Goal: Task Accomplishment & Management: Use online tool/utility

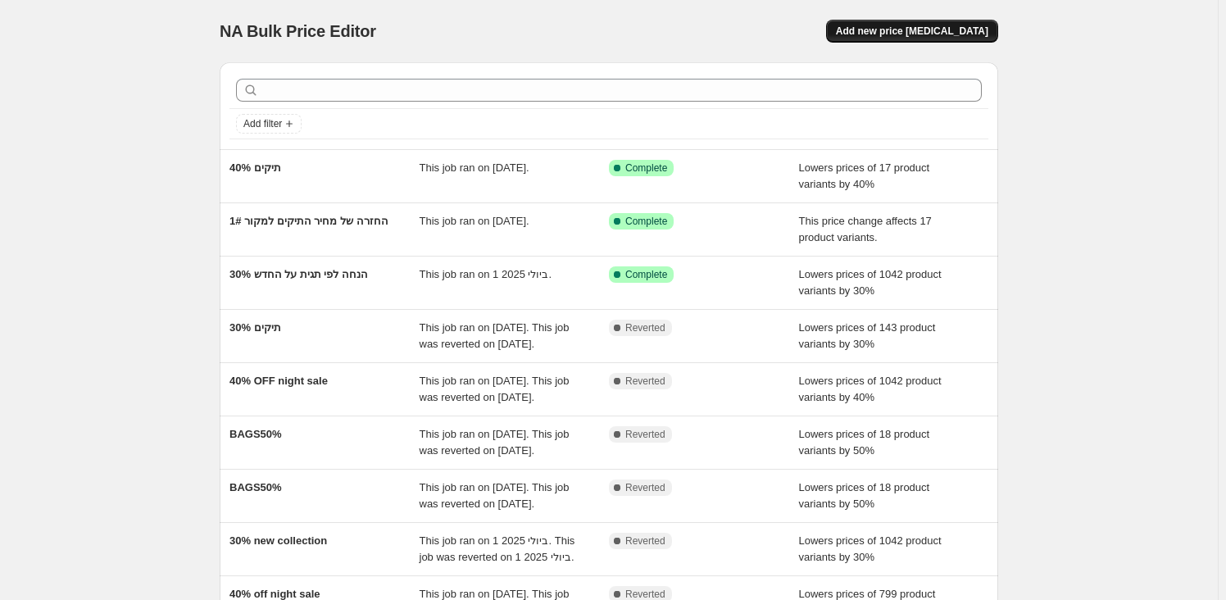
click at [974, 29] on span "Add new price change job" at bounding box center [912, 31] width 152 height 13
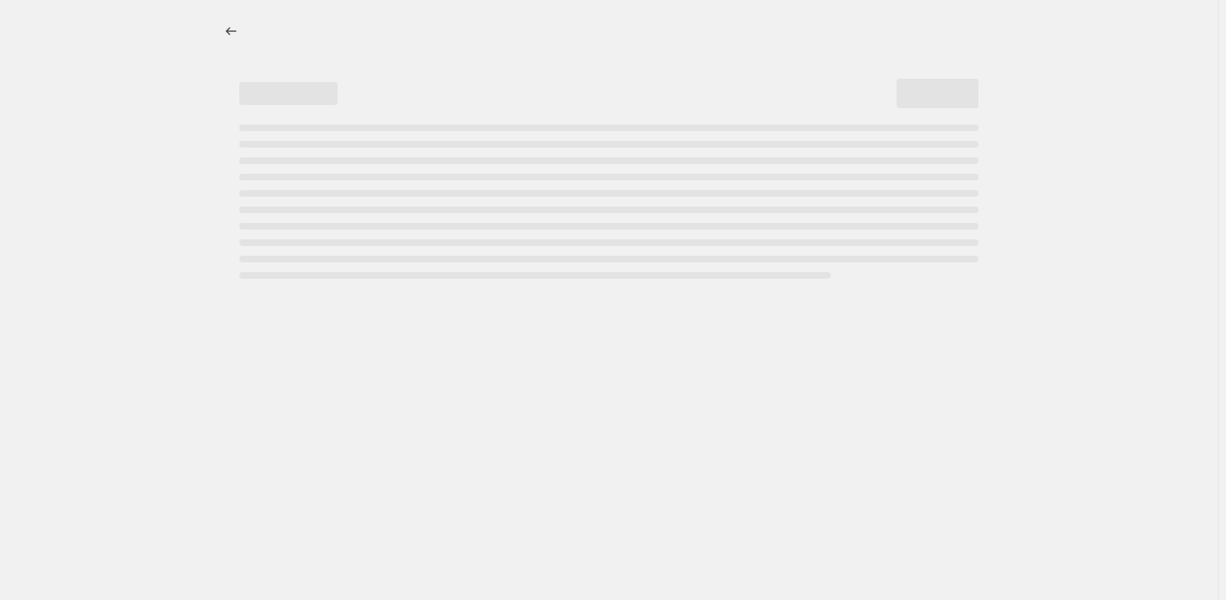
select select "percentage"
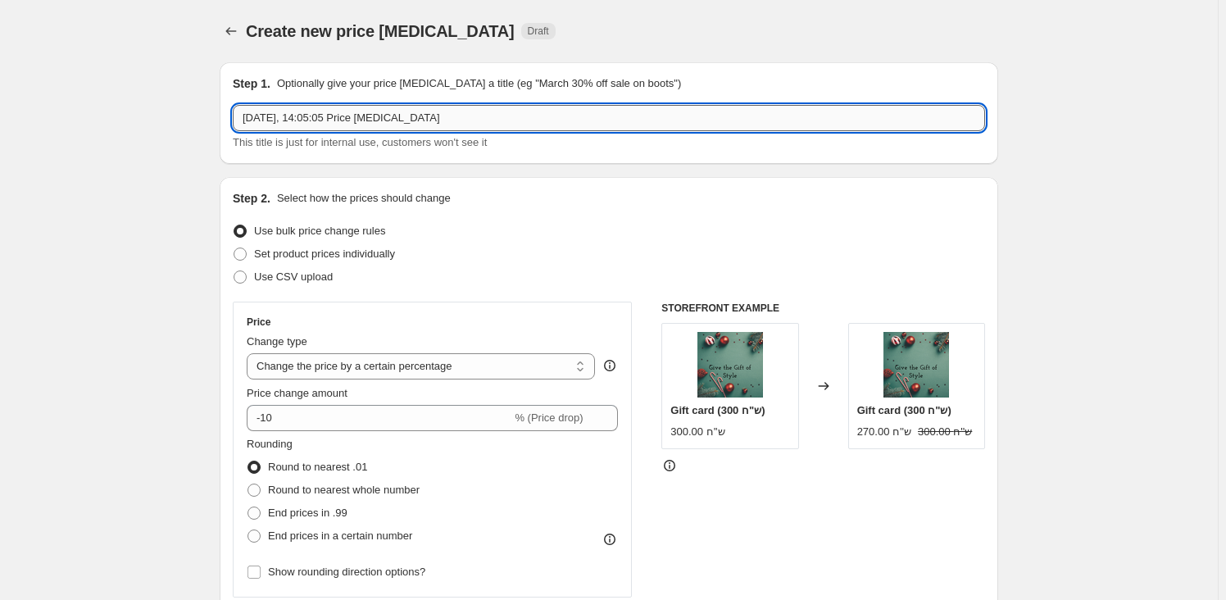
click at [360, 124] on input "19 באוג׳ 2025, 14:05:05 Price change job" at bounding box center [609, 118] width 752 height 26
click at [366, 130] on input "19 באוג׳ 2025, 14:05:05 Price change job" at bounding box center [609, 118] width 752 height 26
click at [367, 130] on input "19 באוג׳ 2025, 14:05:05 Price change job" at bounding box center [609, 118] width 752 height 26
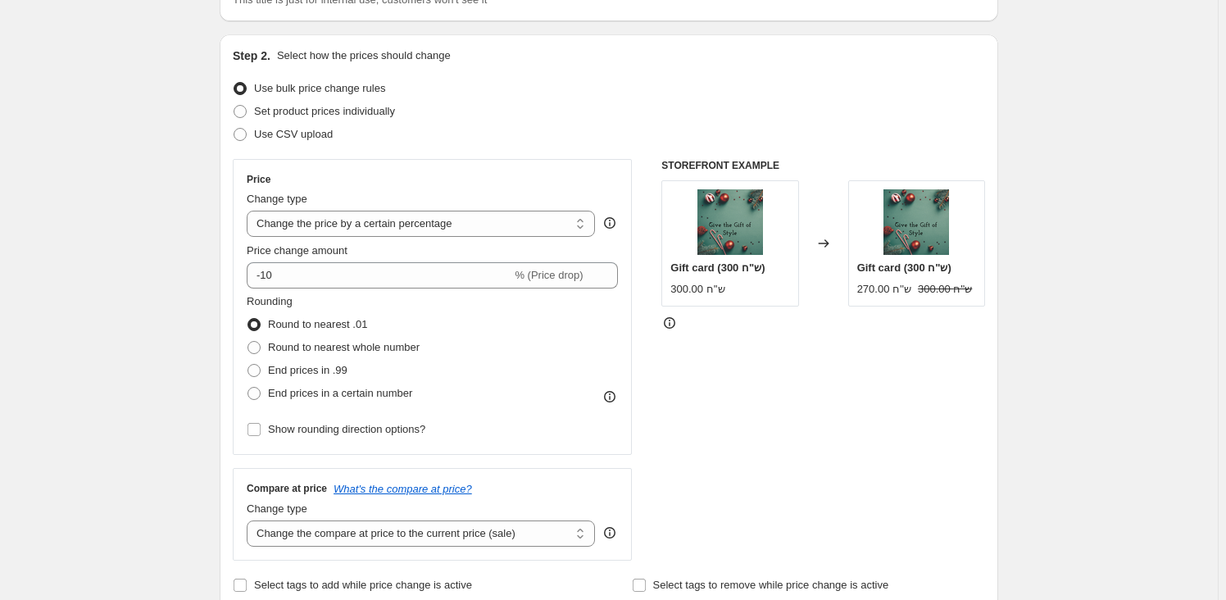
scroll to position [148, 0]
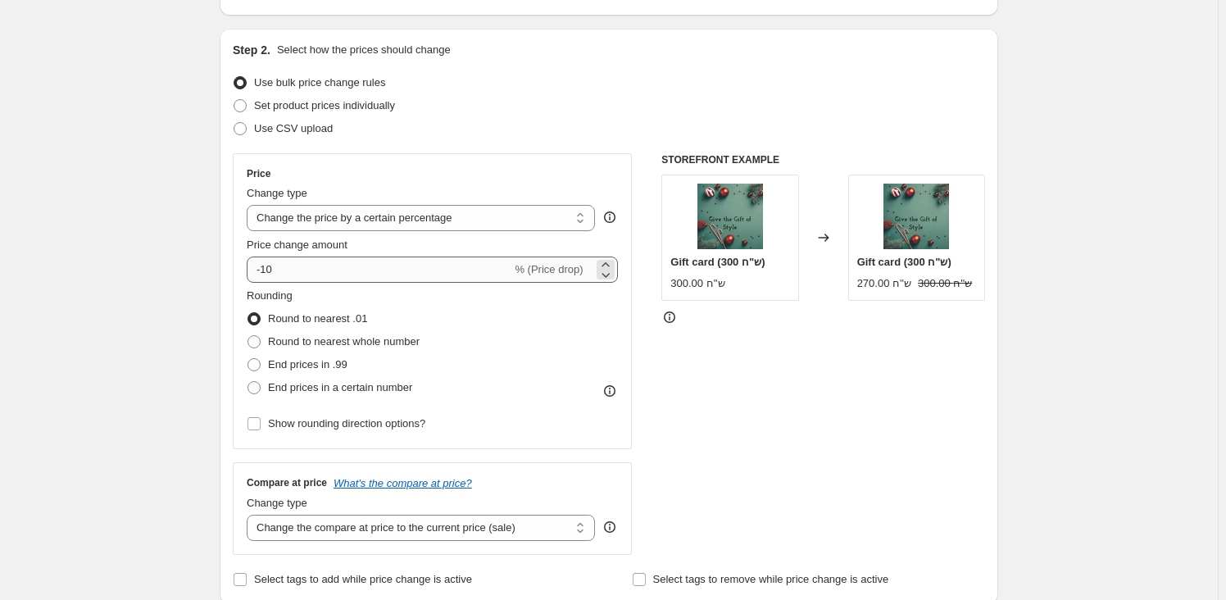
type input "משקפי שמש 20% הנחה"
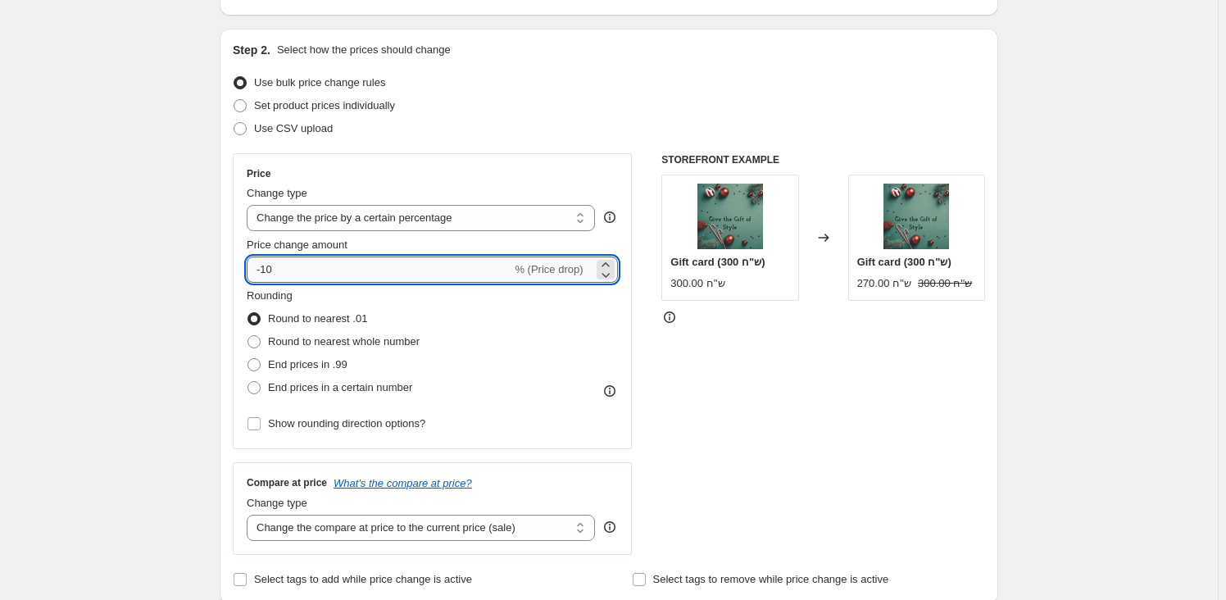
click at [323, 272] on input "-10" at bounding box center [379, 270] width 265 height 26
click at [323, 271] on input "-10" at bounding box center [379, 270] width 265 height 26
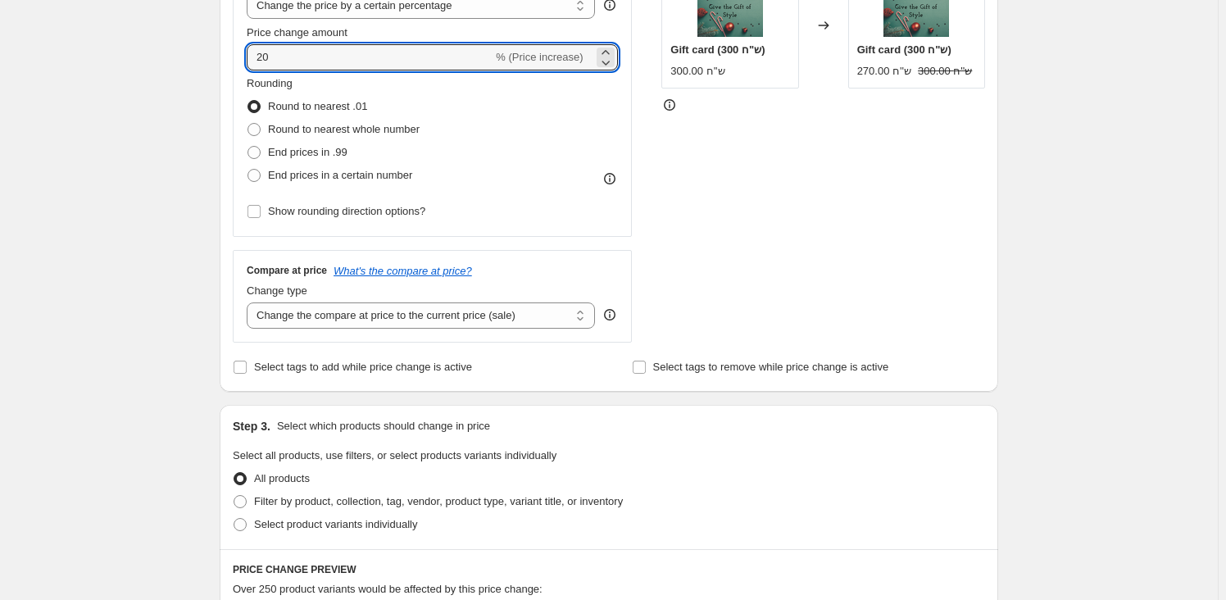
scroll to position [447, 0]
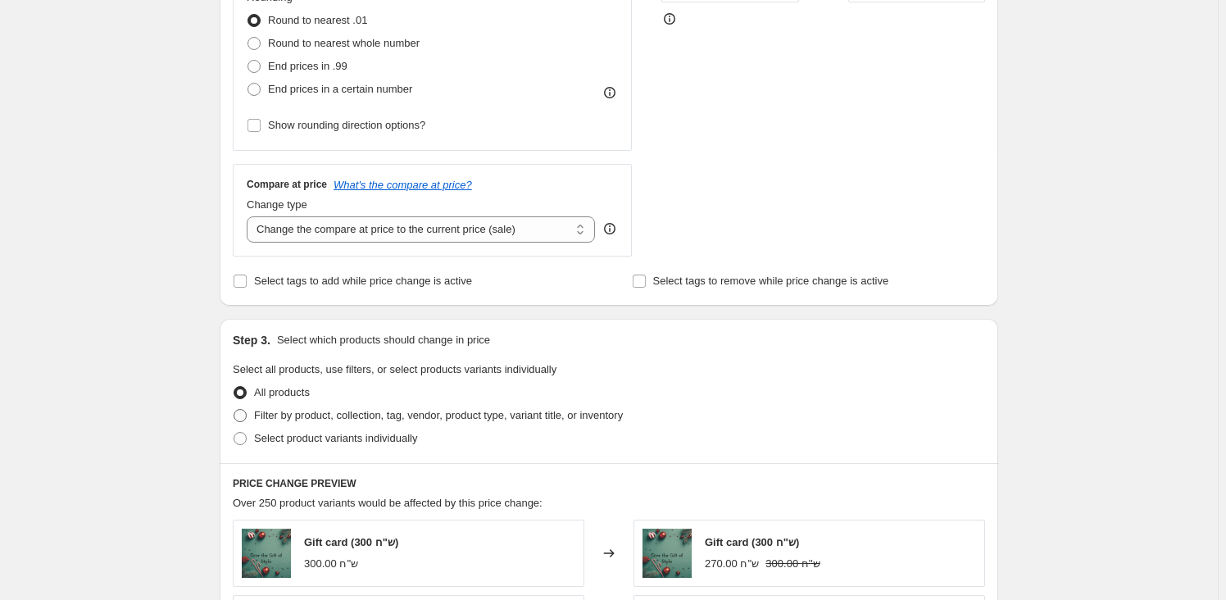
type input "20"
click at [307, 411] on span "Filter by product, collection, tag, vendor, product type, variant title, or inv…" at bounding box center [438, 415] width 369 height 12
click at [234, 410] on input "Filter by product, collection, tag, vendor, product type, variant title, or inv…" at bounding box center [234, 409] width 1 height 1
radio input "true"
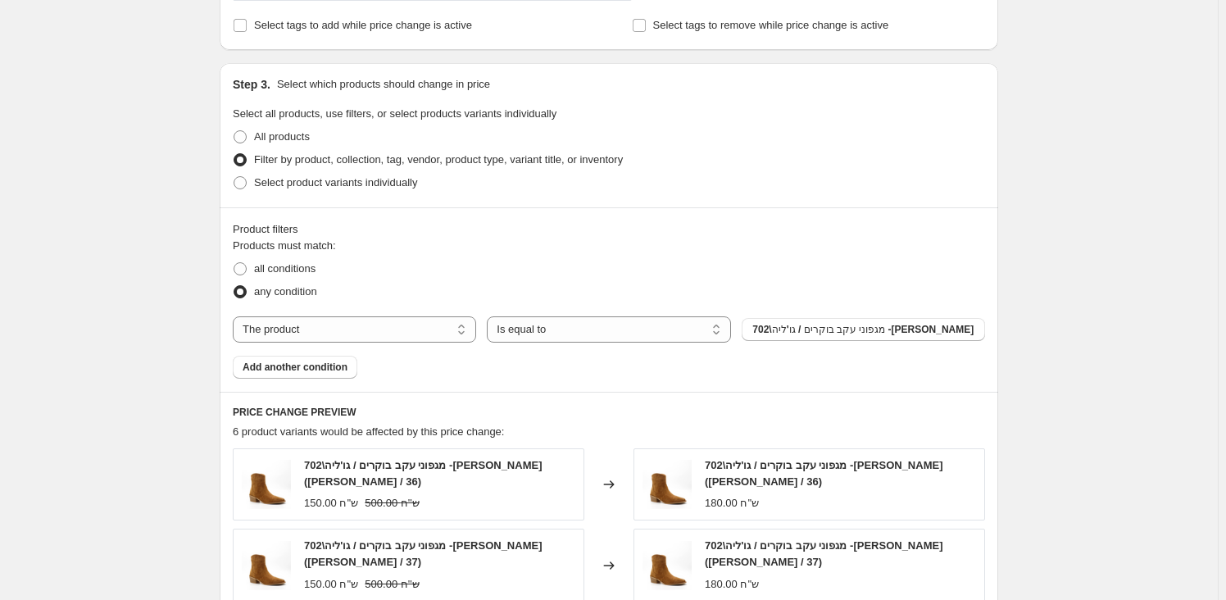
scroll to position [745, 0]
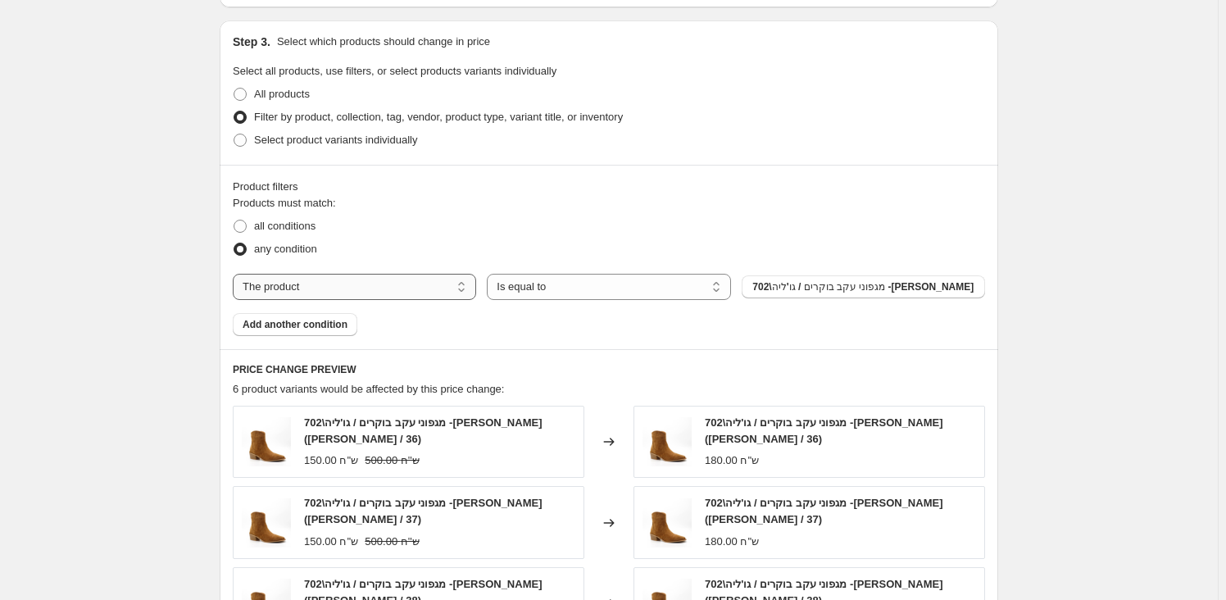
click at [328, 289] on select "The product The product's collection The product's tag The product's vendor The…" at bounding box center [354, 287] width 243 height 26
select select "product_type"
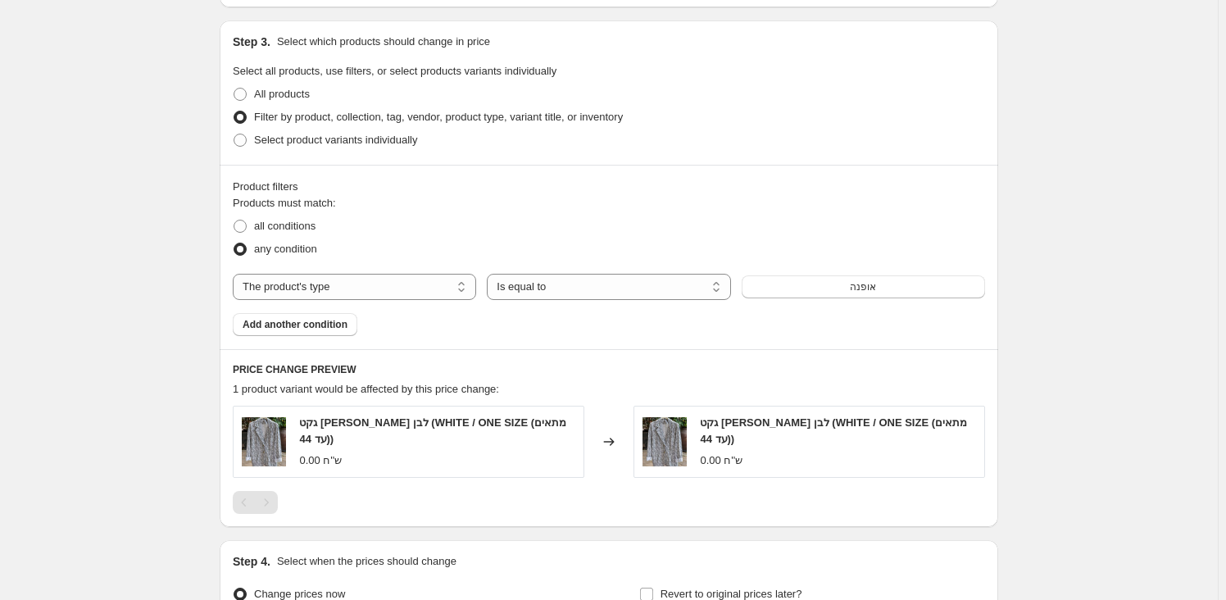
click at [876, 289] on span "אופנה" at bounding box center [863, 286] width 26 height 13
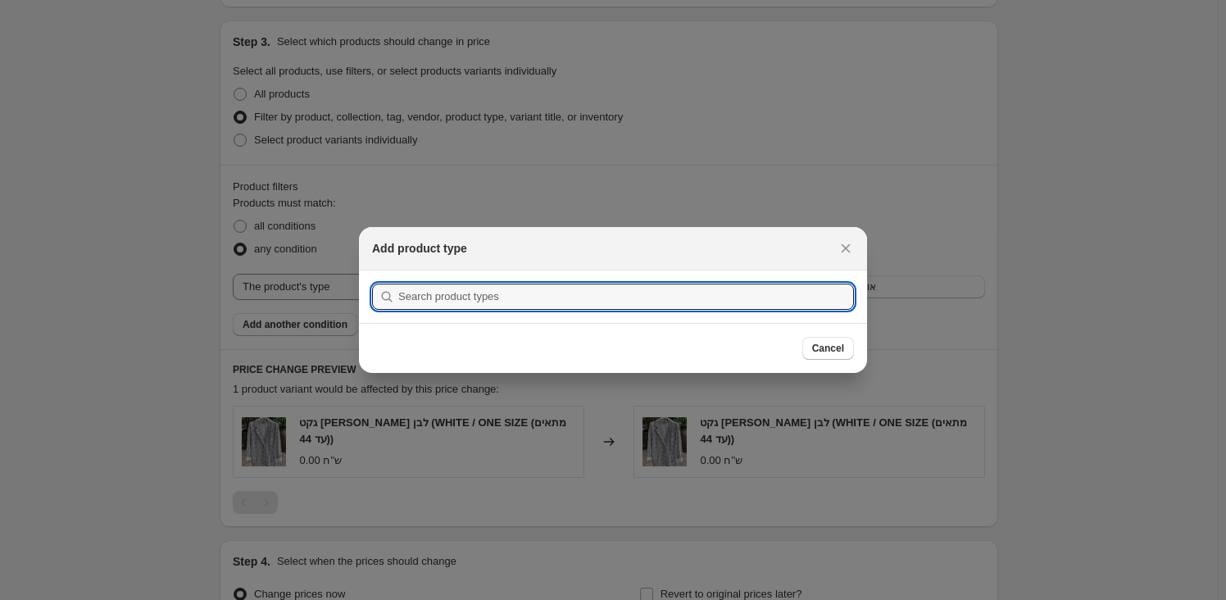
scroll to position [0, 0]
click at [675, 295] on input ":r2f:" at bounding box center [626, 297] width 456 height 26
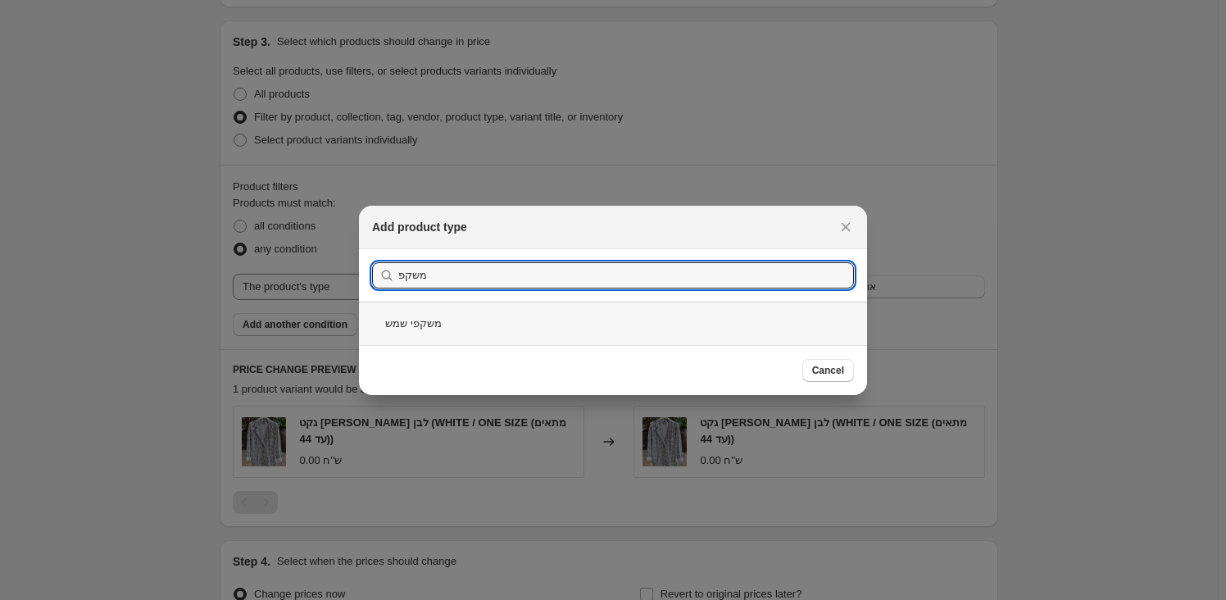
type input "משקפ"
click at [440, 324] on div "משקפי שמש" at bounding box center [613, 323] width 508 height 43
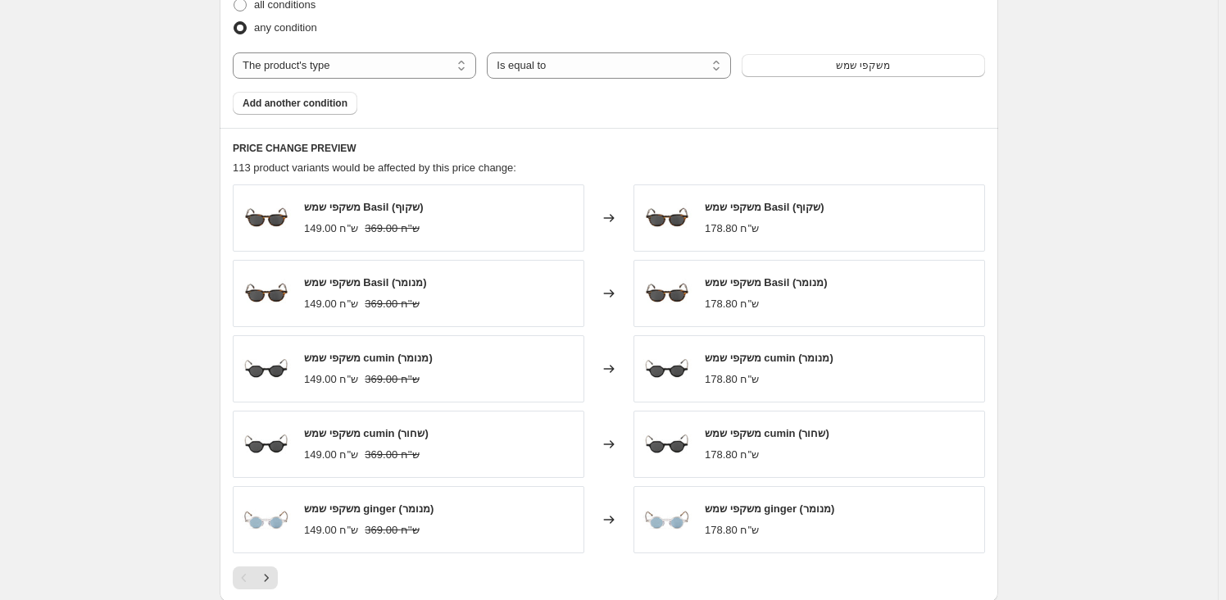
scroll to position [1221, 0]
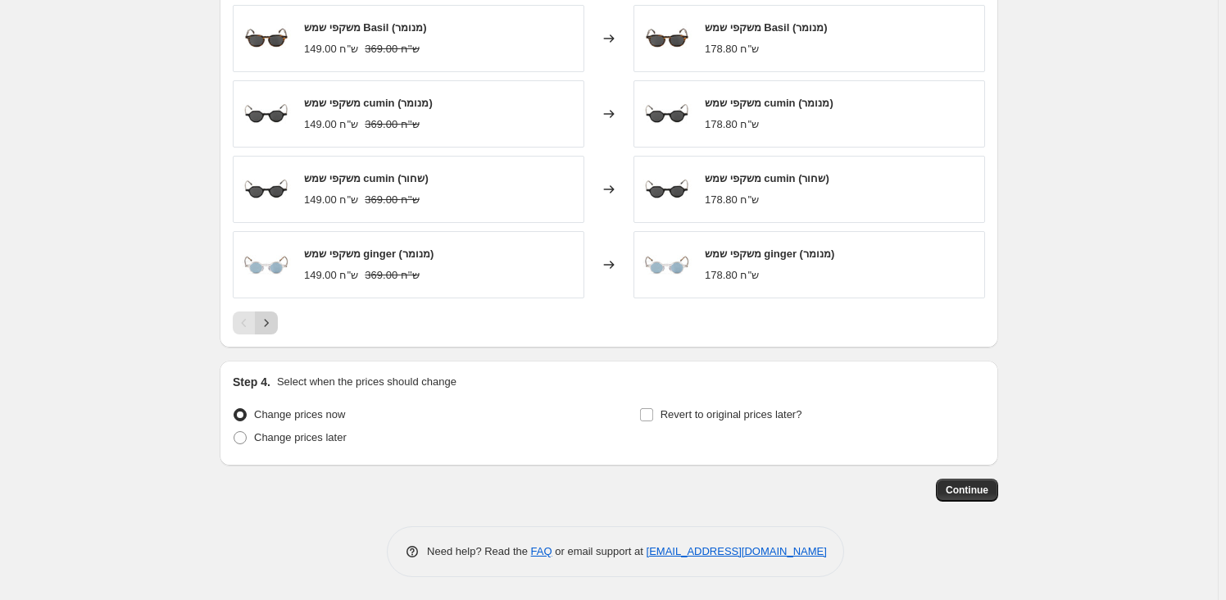
click at [272, 322] on icon "Next" at bounding box center [266, 323] width 16 height 16
click at [272, 328] on icon "Next" at bounding box center [266, 323] width 16 height 16
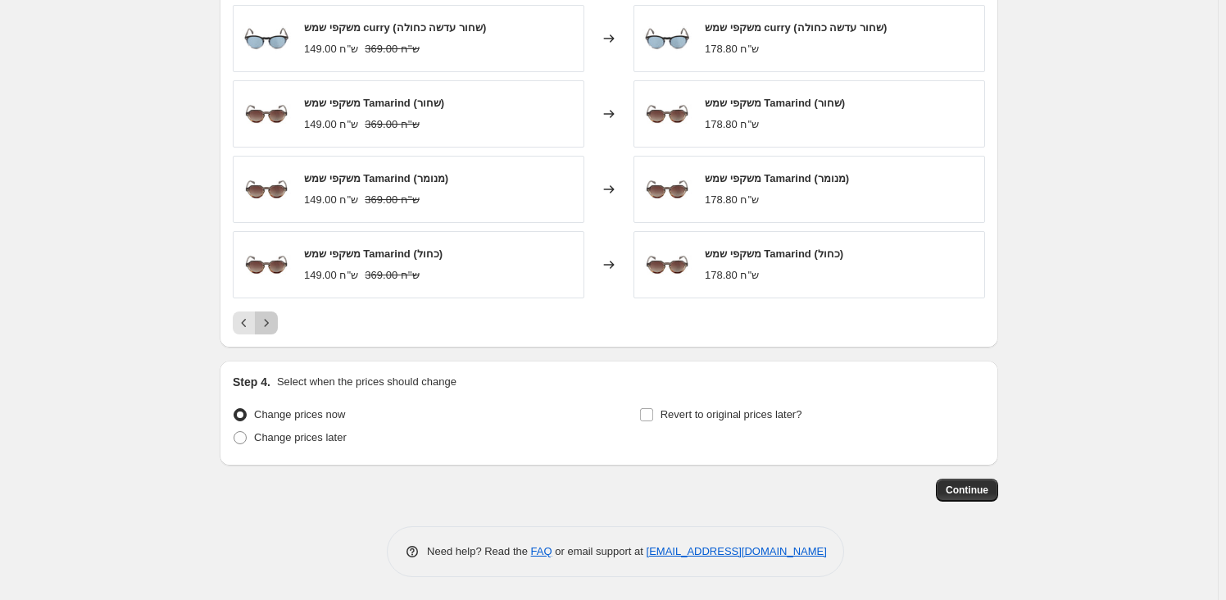
click at [272, 328] on icon "Next" at bounding box center [266, 323] width 16 height 16
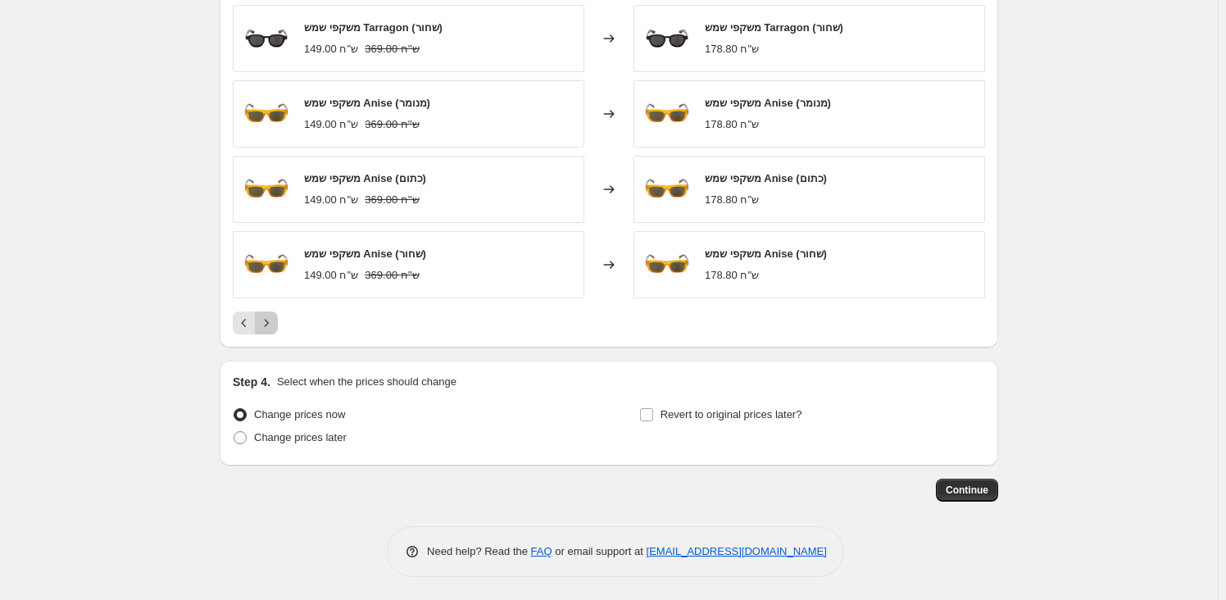
click at [272, 328] on icon "Next" at bounding box center [266, 323] width 16 height 16
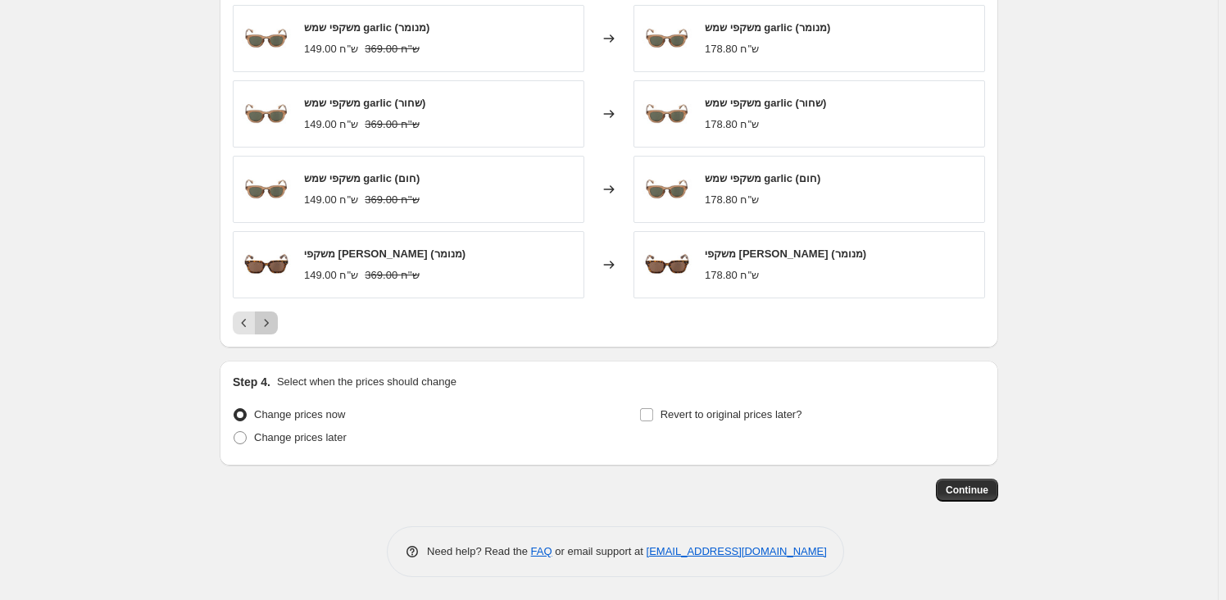
click at [272, 328] on icon "Next" at bounding box center [266, 323] width 16 height 16
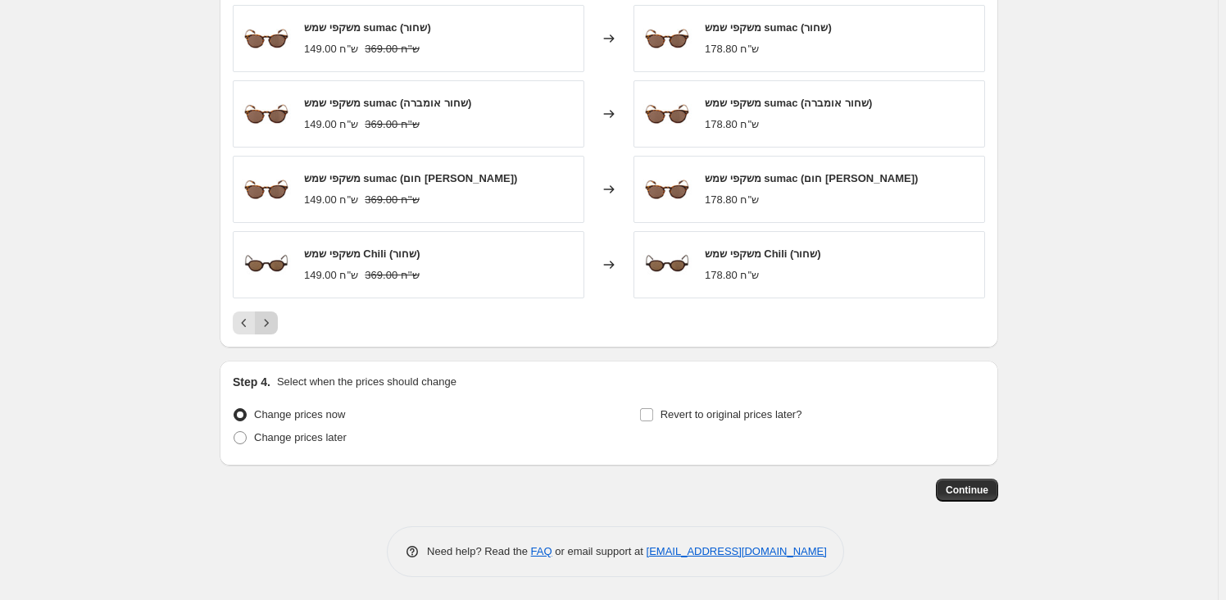
click at [273, 328] on icon "Next" at bounding box center [266, 323] width 16 height 16
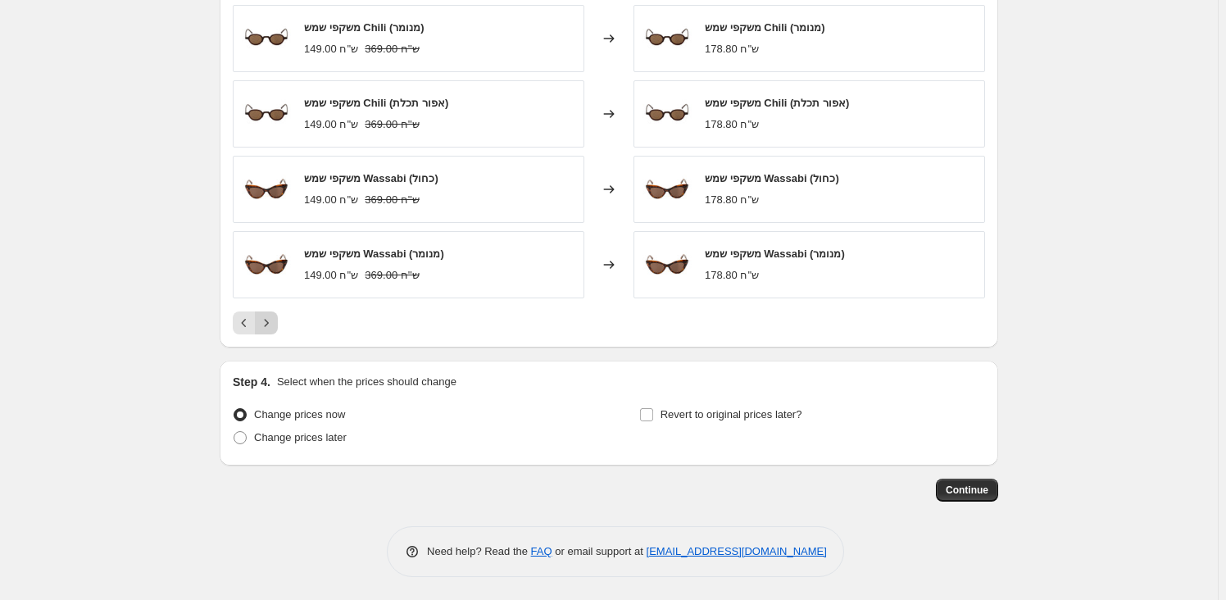
click at [273, 328] on icon "Next" at bounding box center [266, 323] width 16 height 16
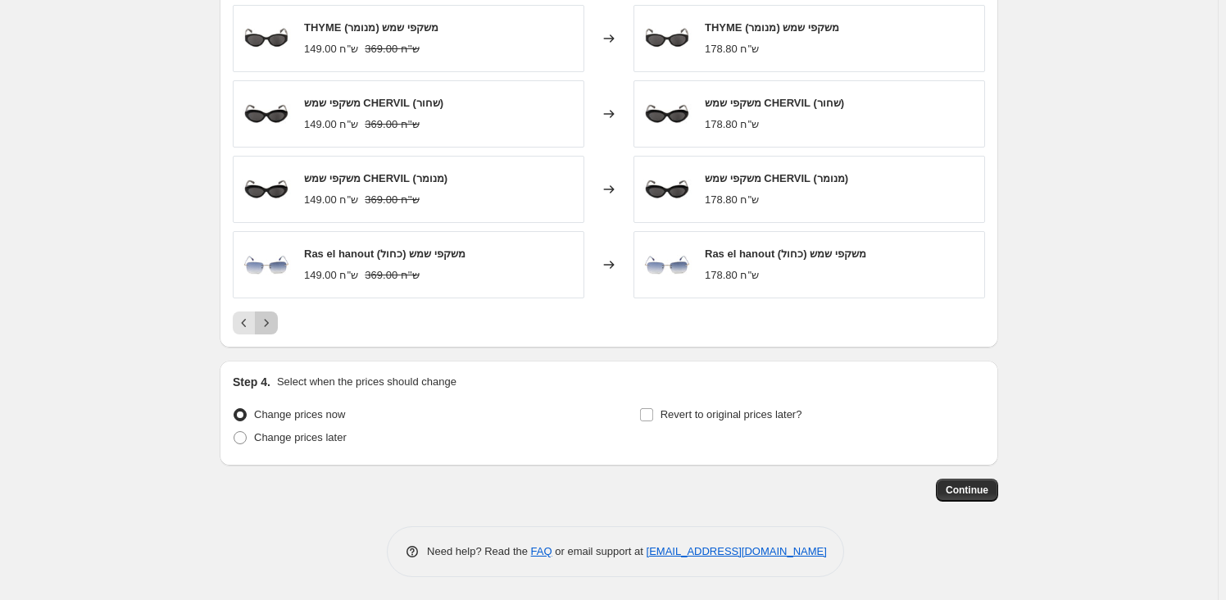
click at [273, 328] on icon "Next" at bounding box center [266, 323] width 16 height 16
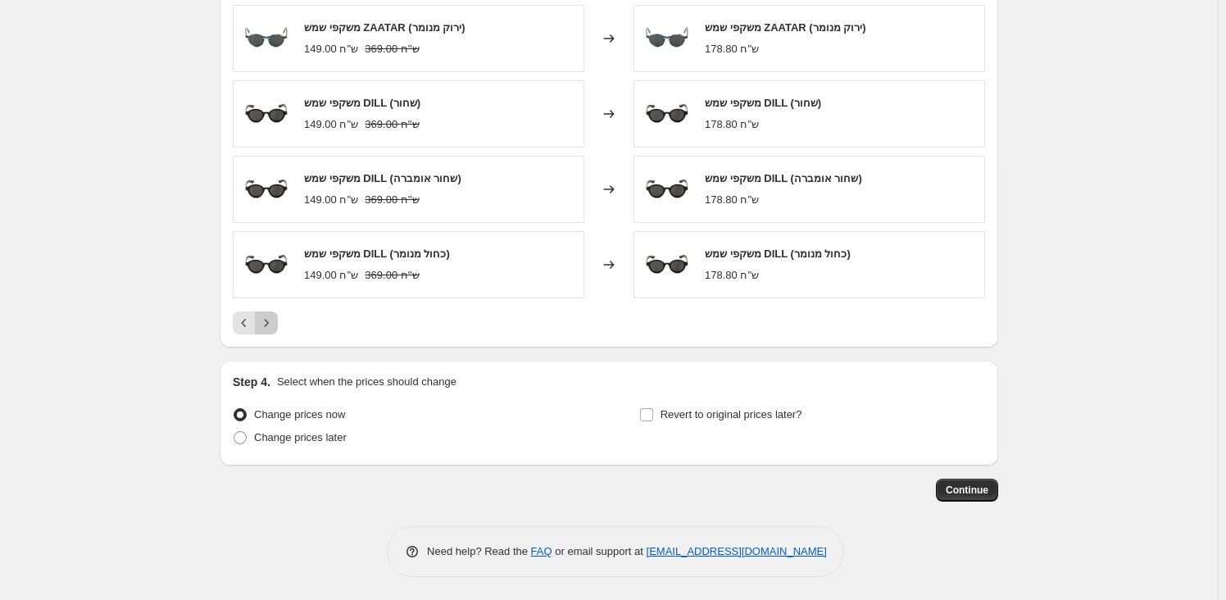
click at [273, 328] on icon "Next" at bounding box center [266, 323] width 16 height 16
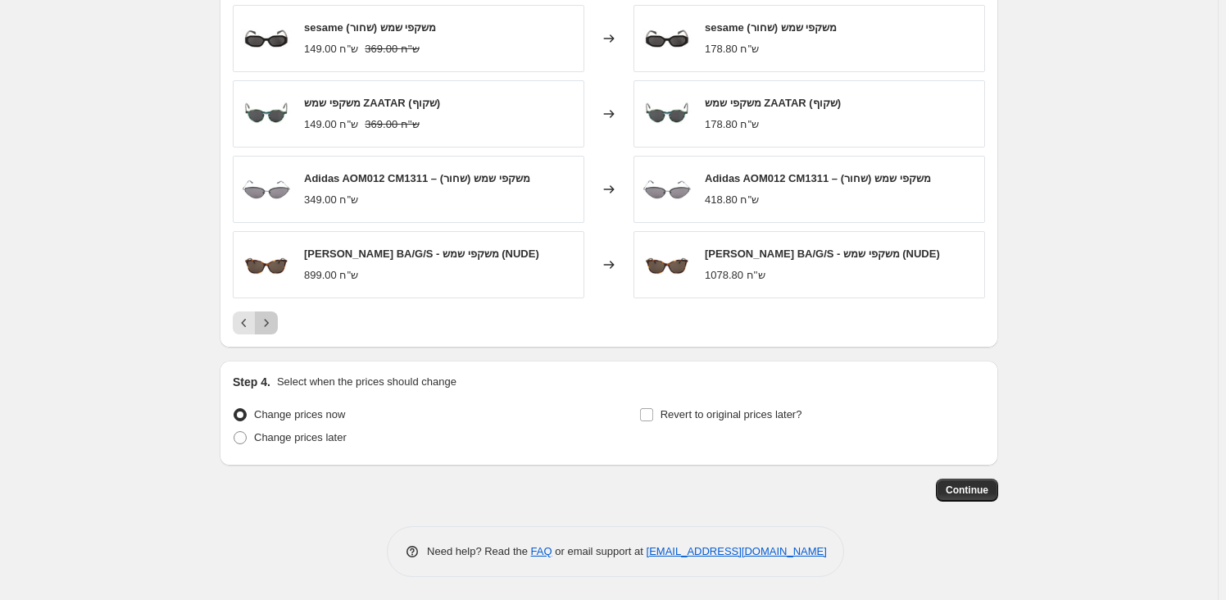
click at [273, 328] on icon "Next" at bounding box center [266, 323] width 16 height 16
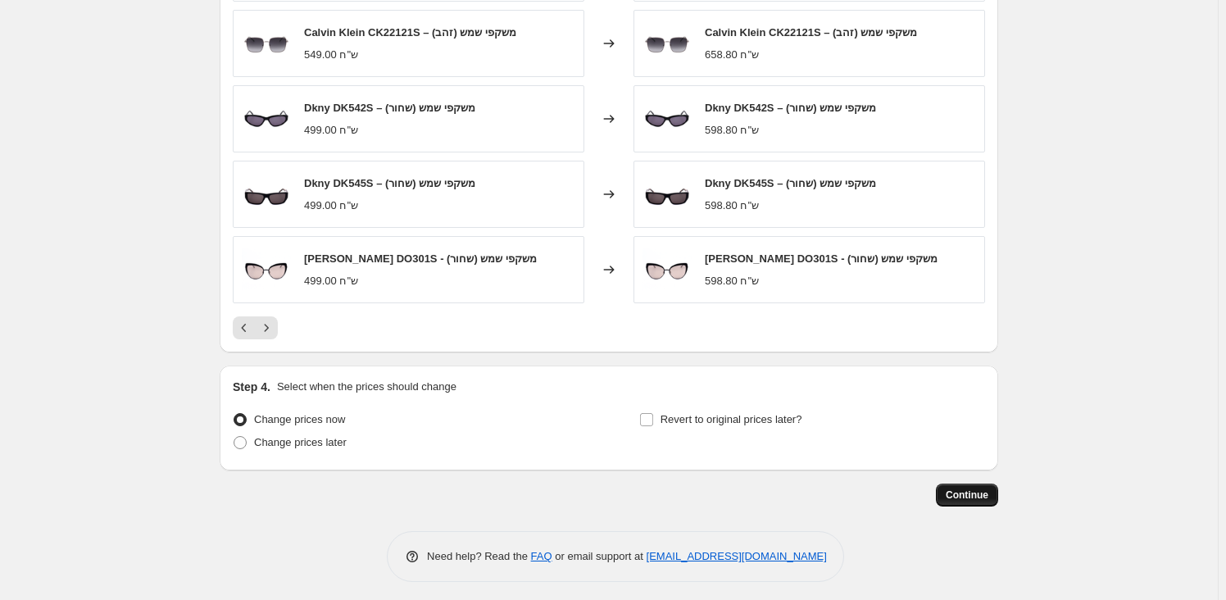
click at [987, 497] on span "Continue" at bounding box center [967, 495] width 43 height 13
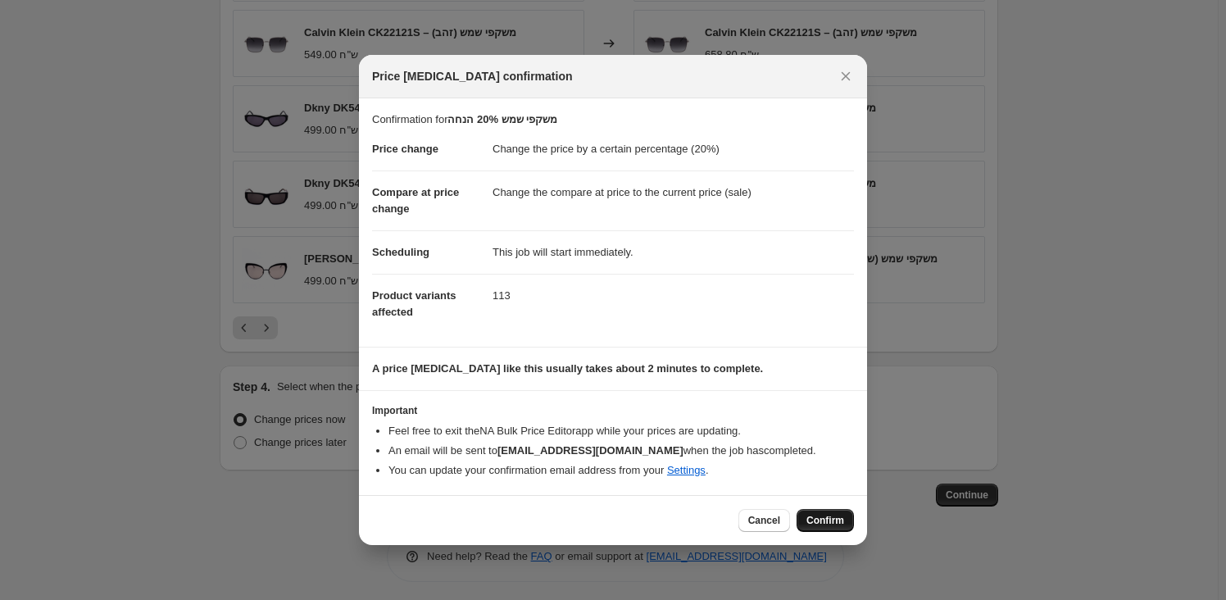
click at [830, 522] on span "Confirm" at bounding box center [826, 520] width 38 height 13
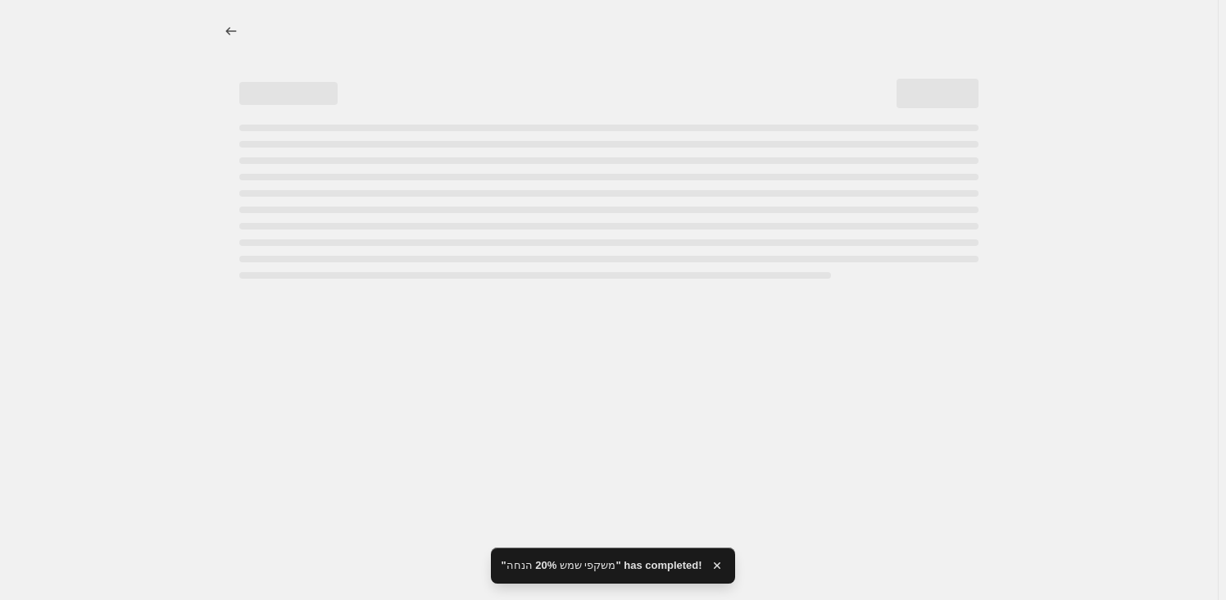
select select "percentage"
select select "product_type"
